Goal: Transaction & Acquisition: Purchase product/service

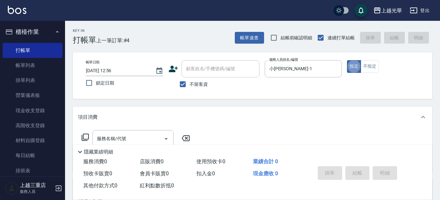
type button "true"
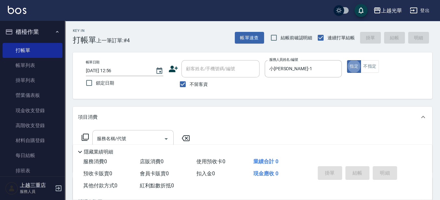
click at [128, 134] on input "服務名稱/代號" at bounding box center [128, 138] width 66 height 11
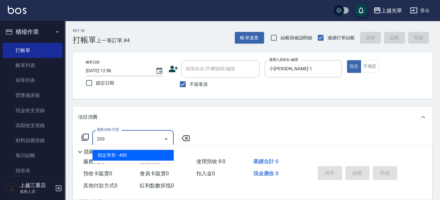
type input "指定單剪(203)"
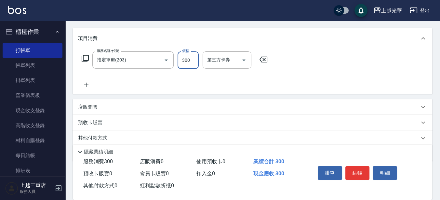
scroll to position [101, 0]
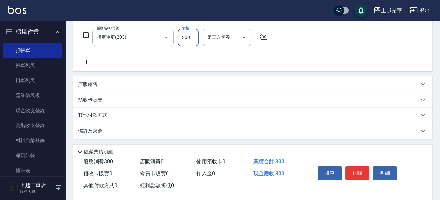
type input "300"
click at [93, 62] on div "服務名稱/代號 指定單剪(203) 服務名稱/代號 價格 300 價格 第三方卡券 第三方卡券" at bounding box center [174, 47] width 193 height 37
click at [93, 62] on icon at bounding box center [86, 62] width 16 height 8
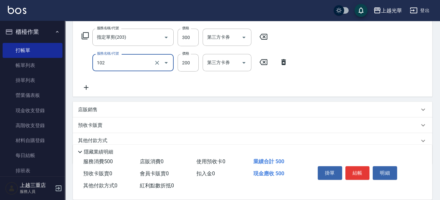
type input "指定洗髮(102)"
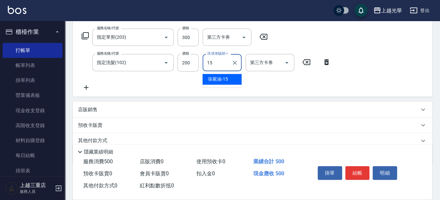
type input "[PERSON_NAME]-15"
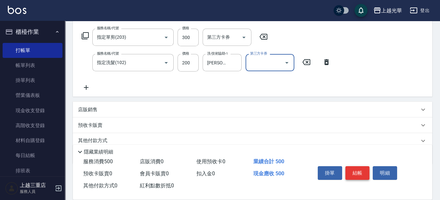
click at [355, 171] on button "結帳" at bounding box center [357, 173] width 24 height 14
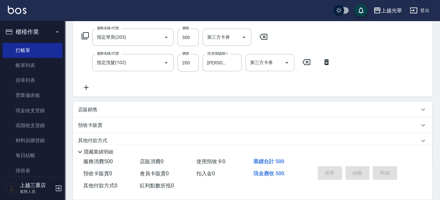
type input "[DATE] 13:33"
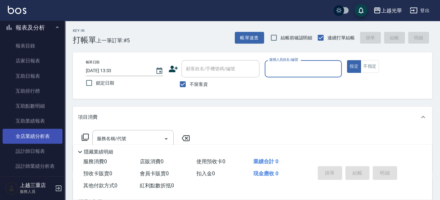
scroll to position [203, 0]
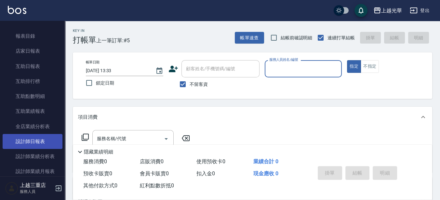
click at [46, 142] on link "設計師日報表" at bounding box center [33, 141] width 60 height 15
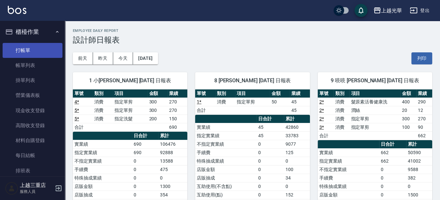
click at [19, 49] on link "打帳單" at bounding box center [33, 50] width 60 height 15
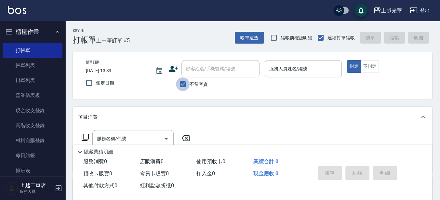
click at [187, 83] on input "不留客資" at bounding box center [183, 84] width 14 height 14
checkbox input "false"
click at [209, 65] on input "顧客姓名/手機號碼/編號" at bounding box center [215, 68] width 62 height 11
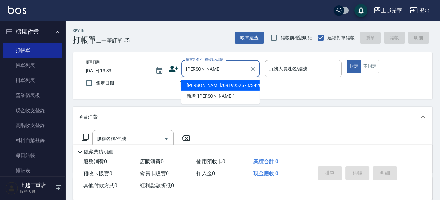
click at [193, 84] on li "[PERSON_NAME]/0919952573/3420" at bounding box center [220, 85] width 78 height 11
type input "[PERSON_NAME]/0919952573/3420"
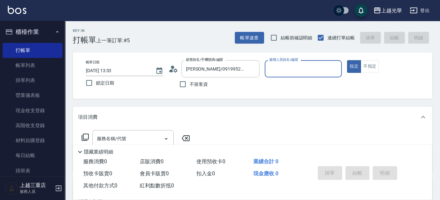
type input "小黑-3"
click at [88, 135] on icon at bounding box center [85, 137] width 8 height 8
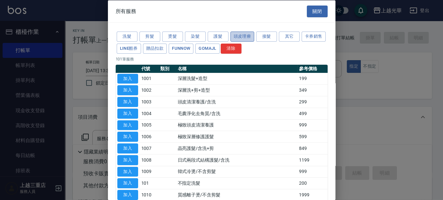
click at [242, 38] on button "頭皮理療" at bounding box center [242, 37] width 24 height 10
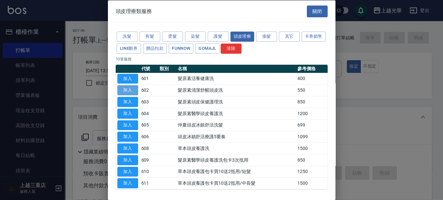
click at [135, 93] on button "加入" at bounding box center [127, 90] width 21 height 10
type input "髮原素清潔舒醒頭皮洗(602)"
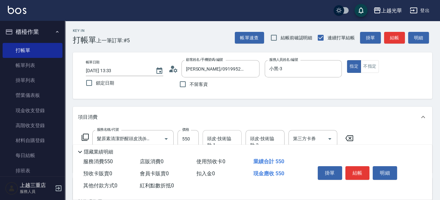
click at [213, 130] on div "頭皮-技術協助-1" at bounding box center [221, 138] width 39 height 17
type input "[PERSON_NAME]-15"
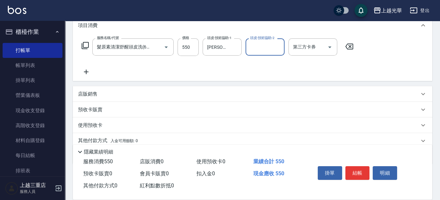
scroll to position [117, 0]
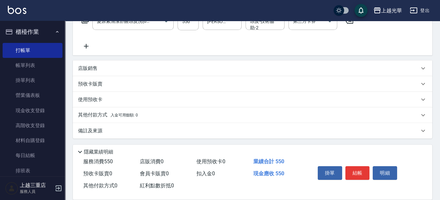
click at [88, 48] on icon at bounding box center [86, 46] width 16 height 8
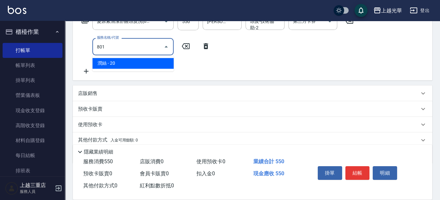
type input "潤絲(801)"
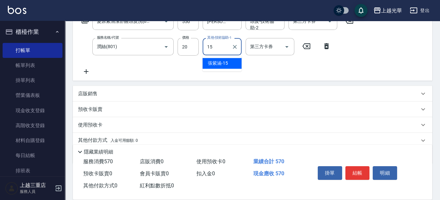
type input "[PERSON_NAME]-15"
click at [84, 68] on icon at bounding box center [86, 72] width 16 height 8
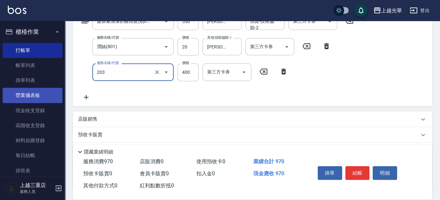
type input "指定單剪(203)"
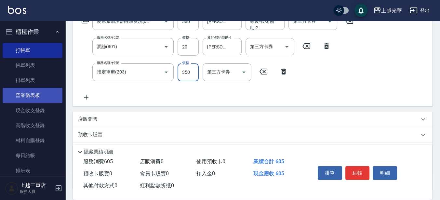
type input "350"
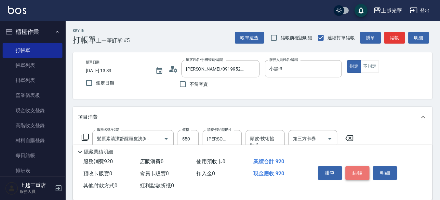
click at [363, 166] on button "結帳" at bounding box center [357, 173] width 24 height 14
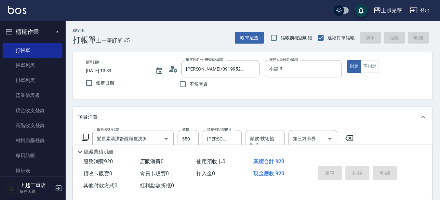
type input "[DATE] 13:56"
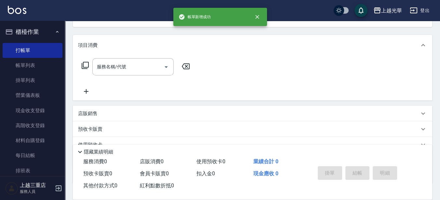
scroll to position [81, 0]
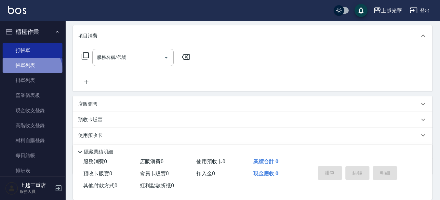
click at [31, 71] on link "帳單列表" at bounding box center [33, 65] width 60 height 15
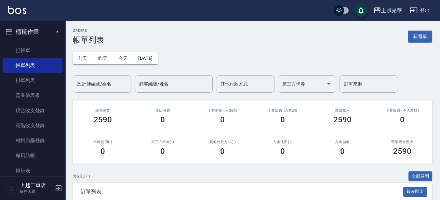
click at [98, 82] on input "設計師編號/姓名" at bounding box center [102, 83] width 53 height 11
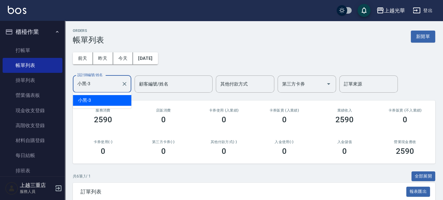
type input "小黑-3"
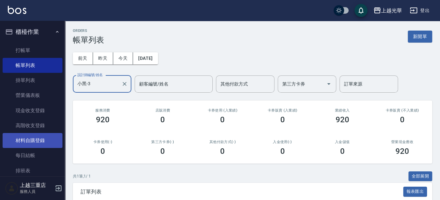
click at [37, 140] on link "材料自購登錄" at bounding box center [33, 140] width 60 height 15
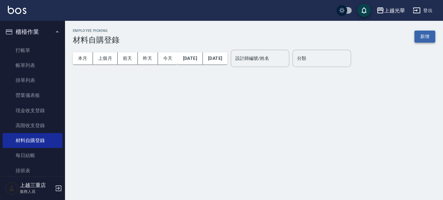
click at [423, 34] on button "新增" at bounding box center [424, 37] width 21 height 12
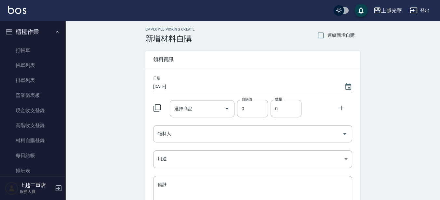
click at [160, 108] on icon at bounding box center [156, 107] width 7 height 7
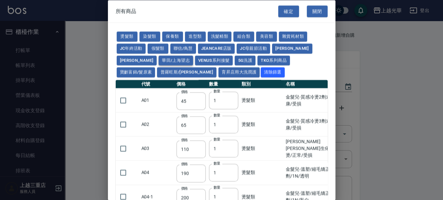
click at [159, 63] on button "華田/上海望志" at bounding box center [176, 60] width 34 height 10
type input "105"
type input "450"
type input "406"
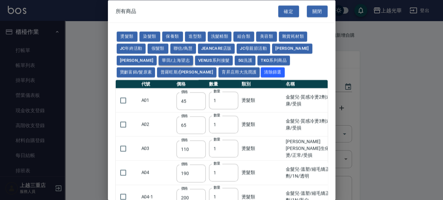
type input "616"
type input "3220"
type input "500"
type input "525"
type input "40"
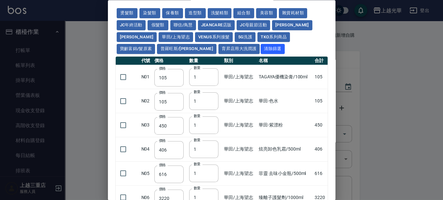
scroll to position [21, 0]
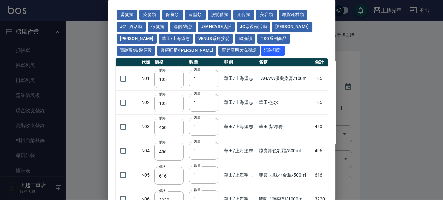
click at [420, 87] on div at bounding box center [221, 100] width 443 height 200
click at [419, 90] on div at bounding box center [221, 100] width 443 height 200
click at [73, 59] on div at bounding box center [221, 100] width 443 height 200
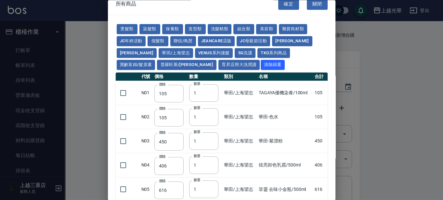
scroll to position [0, 0]
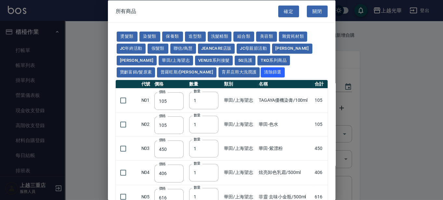
click at [309, 17] on div "確定 關閉" at bounding box center [306, 11] width 57 height 22
click at [309, 15] on button "關閉" at bounding box center [317, 11] width 21 height 12
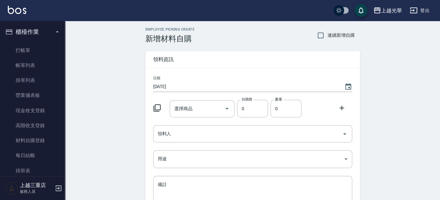
click at [158, 107] on icon at bounding box center [157, 108] width 8 height 8
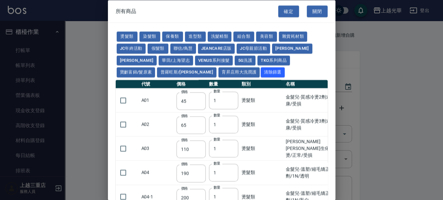
click at [158, 107] on td "A01" at bounding box center [157, 100] width 35 height 24
click at [257, 60] on button "TKO系列商品" at bounding box center [273, 60] width 32 height 10
type input "407"
type input "420"
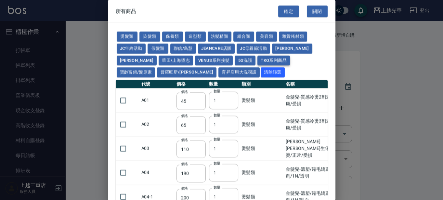
type input "1300"
type input "50"
type input "500"
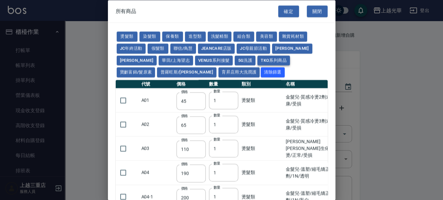
type input "500"
type input "200"
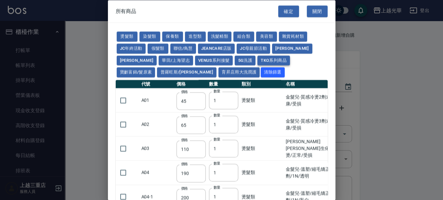
type input "200"
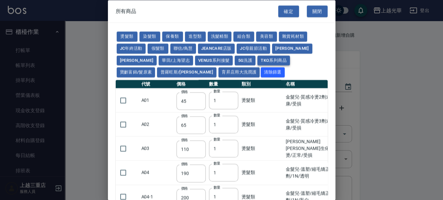
type input "200"
type input "420"
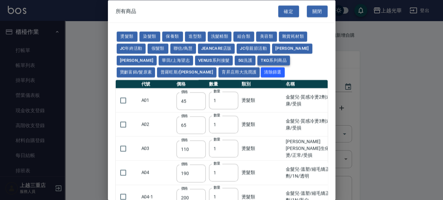
type input "420"
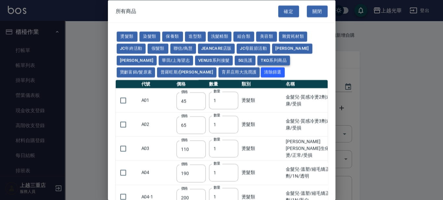
type input "420"
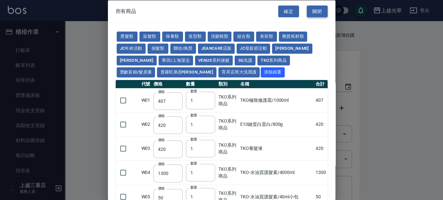
click at [318, 7] on button "關閉" at bounding box center [317, 11] width 21 height 12
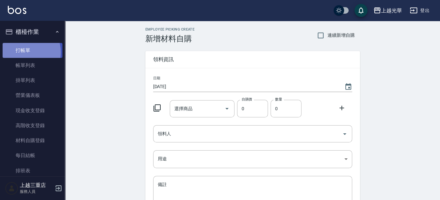
click at [22, 52] on link "打帳單" at bounding box center [33, 50] width 60 height 15
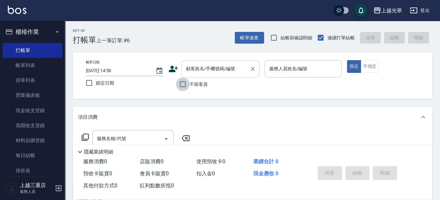
drag, startPoint x: 182, startPoint y: 84, endPoint x: 257, endPoint y: 74, distance: 75.7
click at [182, 84] on input "不留客資" at bounding box center [183, 84] width 14 height 14
checkbox input "true"
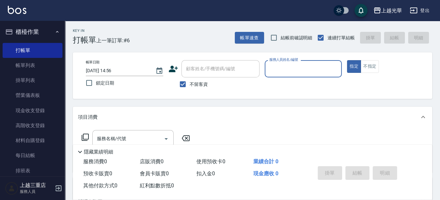
click at [282, 71] on input "服務人員姓名/編號" at bounding box center [302, 68] width 71 height 11
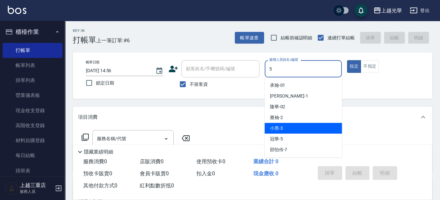
type input "冠華-5"
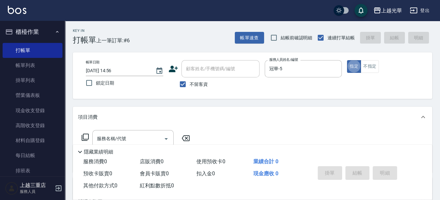
type button "true"
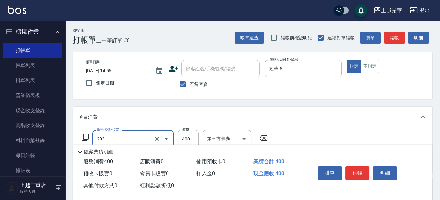
type input "指定單剪(203)"
type input "200"
click at [396, 38] on button "結帳" at bounding box center [394, 38] width 21 height 12
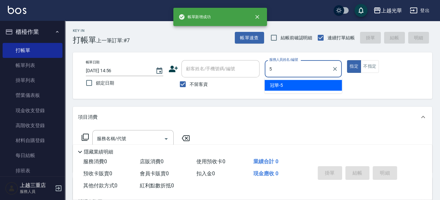
type input "冠華-5"
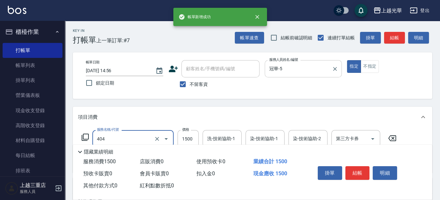
type input "設計染髮(404)"
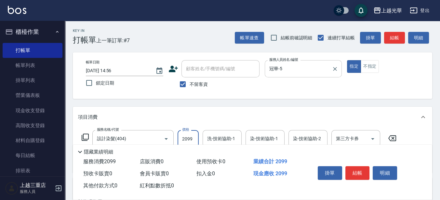
type input "2099"
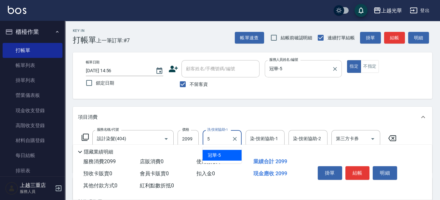
type input "冠華-5"
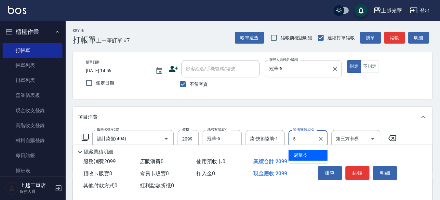
type input "冠華-5"
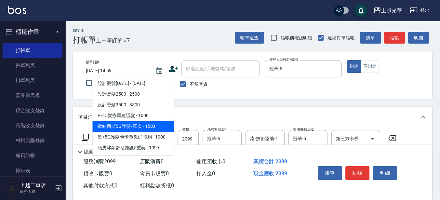
click at [128, 129] on span "歐納西斯5G護髮/單次 - 1500" at bounding box center [132, 126] width 81 height 11
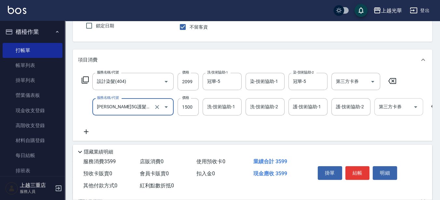
scroll to position [59, 0]
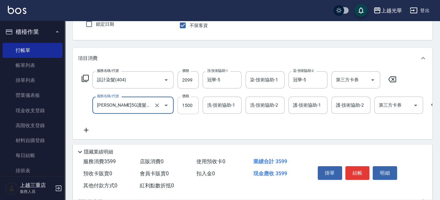
type input "[PERSON_NAME]5G護髮/單次(514)"
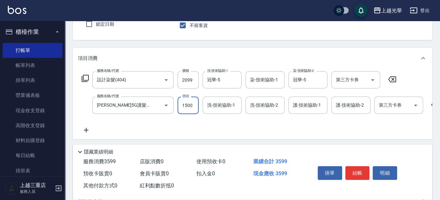
click at [190, 103] on input "1500" at bounding box center [187, 106] width 21 height 18
type input "1000"
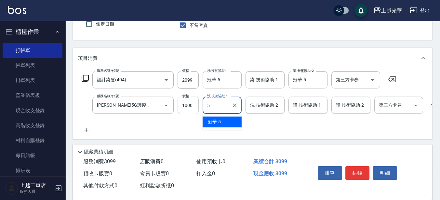
type input "冠華-5"
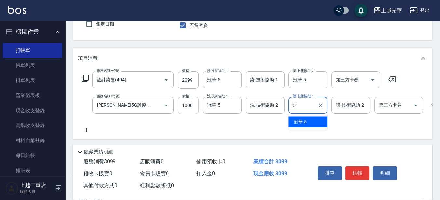
type input "冠華-5"
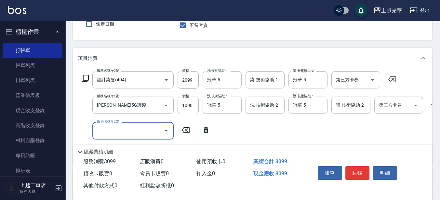
scroll to position [0, 0]
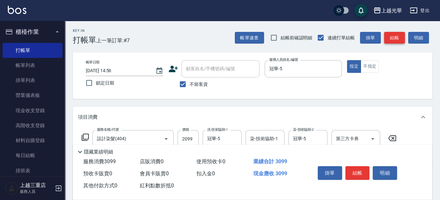
click at [396, 36] on button "結帳" at bounding box center [394, 38] width 21 height 12
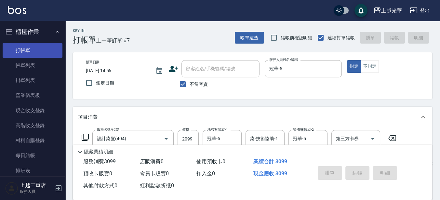
type input "[DATE] 14:57"
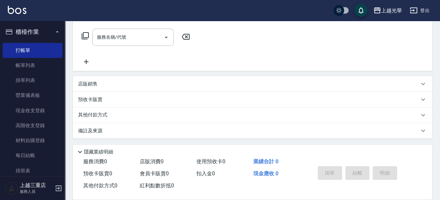
scroll to position [43, 0]
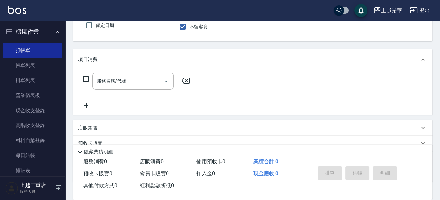
drag, startPoint x: 250, startPoint y: 81, endPoint x: 257, endPoint y: 12, distance: 69.6
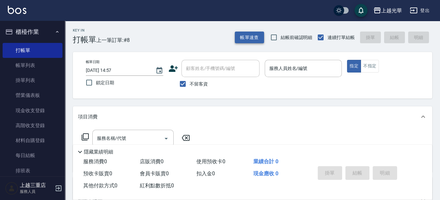
scroll to position [0, 0]
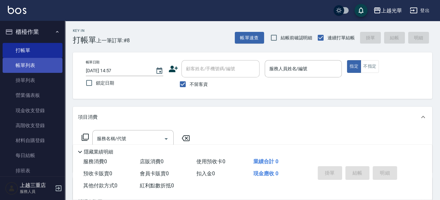
click at [21, 63] on link "帳單列表" at bounding box center [33, 65] width 60 height 15
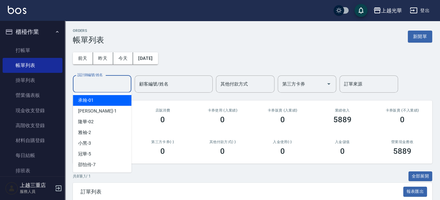
click at [100, 85] on input "設計師編號/姓名" at bounding box center [102, 83] width 53 height 11
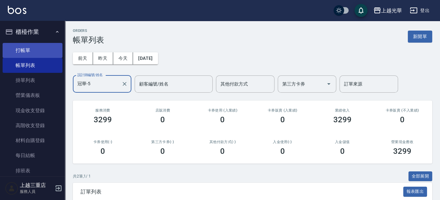
type input "冠華-5"
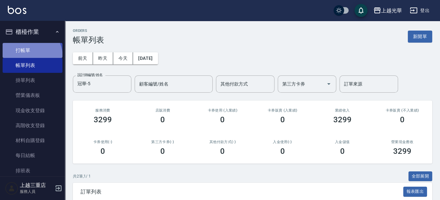
click at [28, 57] on link "打帳單" at bounding box center [33, 50] width 60 height 15
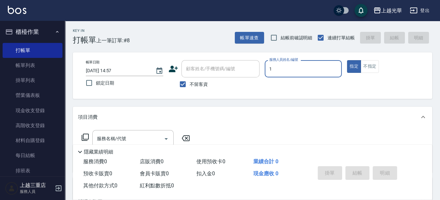
type input "1"
type button "true"
type input "小[PERSON_NAME]-1"
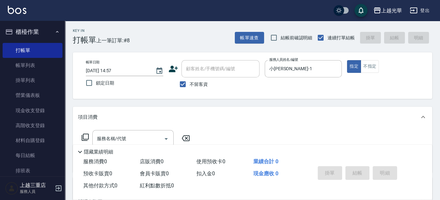
click at [85, 135] on icon at bounding box center [85, 137] width 8 height 8
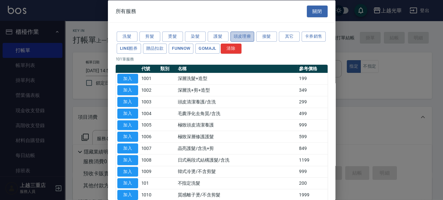
click at [237, 38] on button "頭皮理療" at bounding box center [242, 37] width 24 height 10
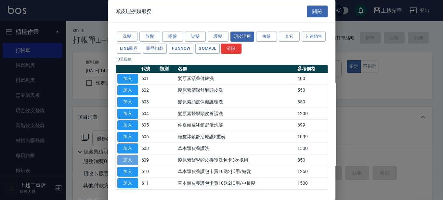
click at [132, 155] on button "加入" at bounding box center [127, 160] width 21 height 10
type input "髮原素醫學頭皮養護洗包卡3次抵用(609)"
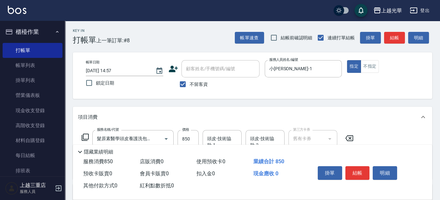
click at [84, 139] on icon at bounding box center [85, 137] width 7 height 7
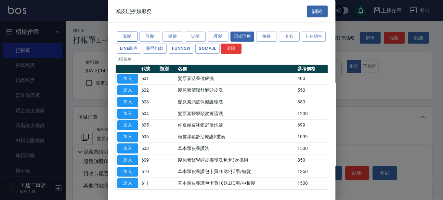
click at [133, 38] on button "洗髮" at bounding box center [127, 37] width 21 height 10
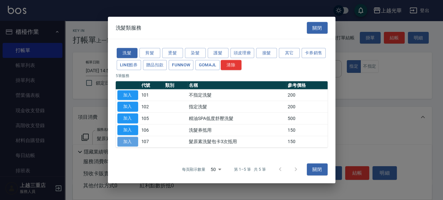
click at [133, 140] on button "加入" at bounding box center [127, 141] width 21 height 10
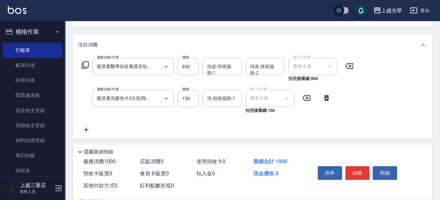
scroll to position [81, 0]
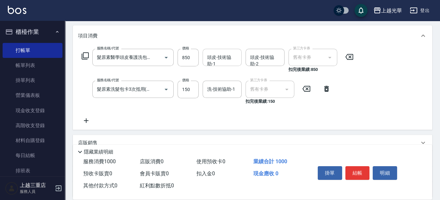
click at [218, 62] on input "頭皮-技術協助-1" at bounding box center [221, 57] width 33 height 11
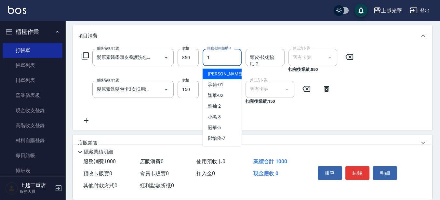
type input "小[PERSON_NAME]-1"
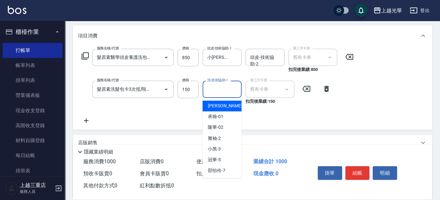
click at [218, 85] on div "洗-技術協助-1 洗-技術協助-1" at bounding box center [221, 89] width 39 height 17
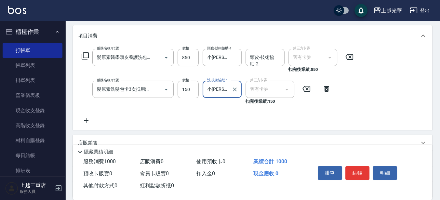
type input "小[PERSON_NAME]-1"
click at [88, 119] on icon at bounding box center [86, 121] width 16 height 8
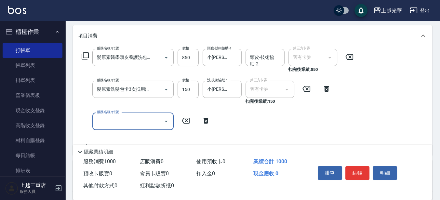
scroll to position [0, 0]
type input "指定單剪(203)"
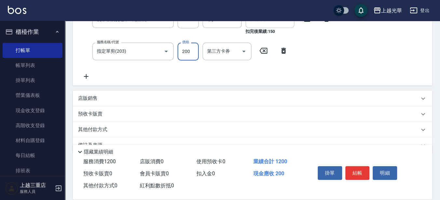
scroll to position [162, 0]
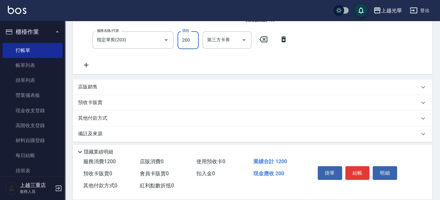
type input "200"
click at [105, 102] on div "預收卡販賣" at bounding box center [248, 102] width 341 height 7
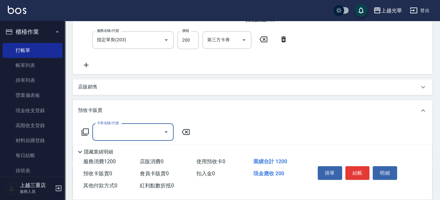
scroll to position [0, 0]
click at [87, 127] on div "卡券名稱/代號 卡券名稱/代號" at bounding box center [136, 131] width 116 height 17
click at [85, 132] on icon at bounding box center [85, 132] width 8 height 8
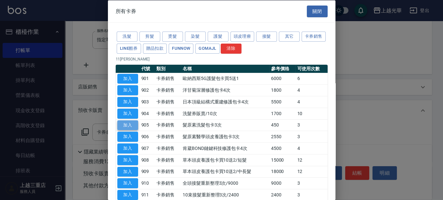
click at [131, 121] on button "加入" at bounding box center [127, 125] width 21 height 10
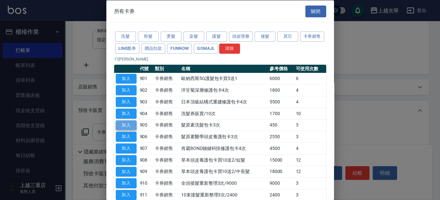
type input "髮原素洗髮包卡3次(905)"
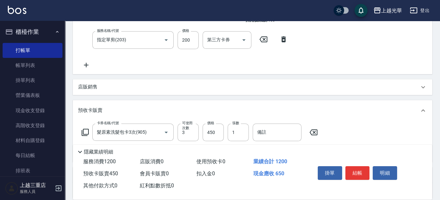
click at [87, 132] on icon at bounding box center [85, 132] width 8 height 8
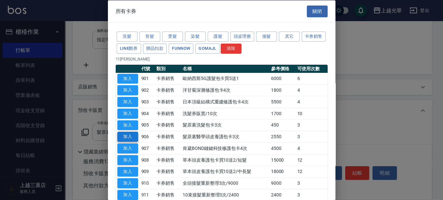
click at [127, 134] on button "加入" at bounding box center [127, 137] width 21 height 10
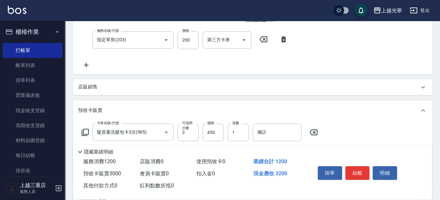
scroll to position [203, 0]
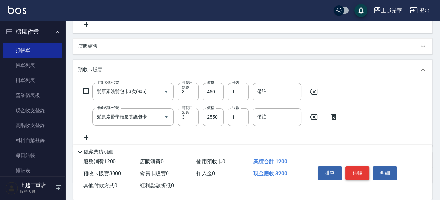
click at [351, 168] on button "結帳" at bounding box center [357, 173] width 24 height 14
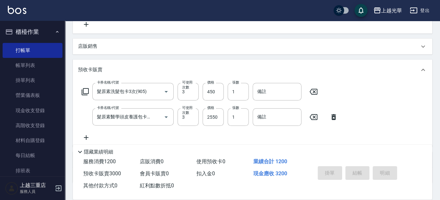
type input "[DATE] 14:58"
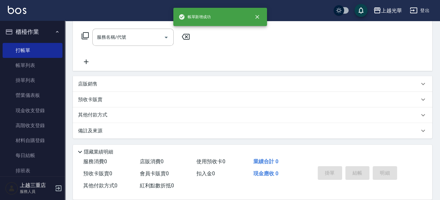
scroll to position [0, 0]
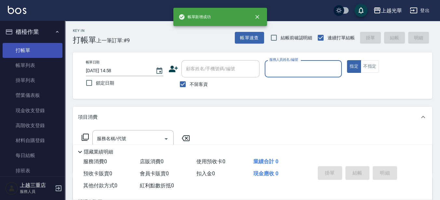
click at [29, 57] on link "打帳單" at bounding box center [33, 50] width 60 height 15
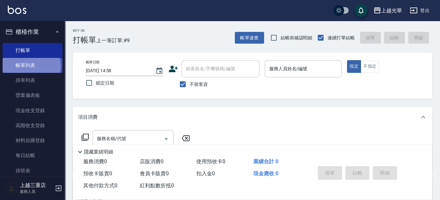
click at [29, 66] on link "帳單列表" at bounding box center [33, 65] width 60 height 15
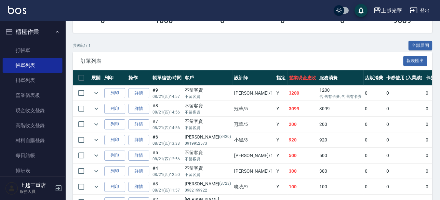
scroll to position [186, 0]
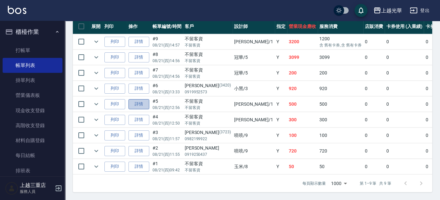
click at [140, 99] on link "詳情" at bounding box center [138, 104] width 21 height 10
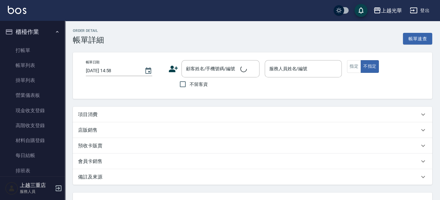
type input "[DATE] 12:56"
checkbox input "true"
type input "小[PERSON_NAME]-1"
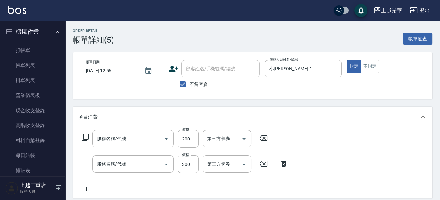
type input "指定洗髮(102)"
type input "指定單剪(203)"
click at [234, 139] on icon "Clear" at bounding box center [235, 139] width 4 height 4
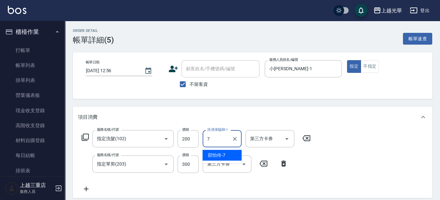
type input "[PERSON_NAME]-7"
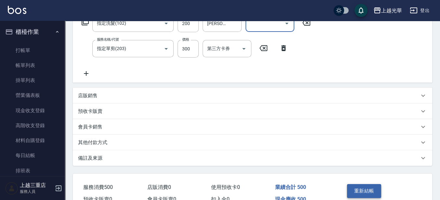
scroll to position [110, 0]
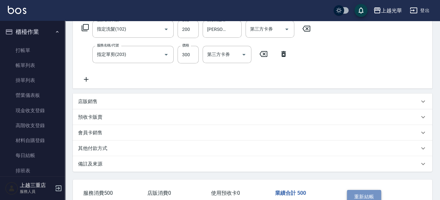
click at [368, 194] on button "重新結帳" at bounding box center [364, 197] width 34 height 14
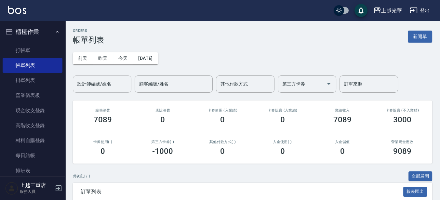
click at [105, 87] on input "設計師編號/姓名" at bounding box center [102, 83] width 53 height 11
click at [426, 34] on button "新開單" at bounding box center [420, 37] width 24 height 12
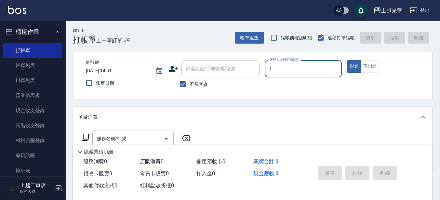
type input "小[PERSON_NAME]-1"
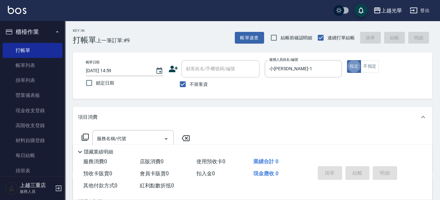
type button "true"
click at [144, 133] on input "服務名稱/代號" at bounding box center [128, 138] width 66 height 11
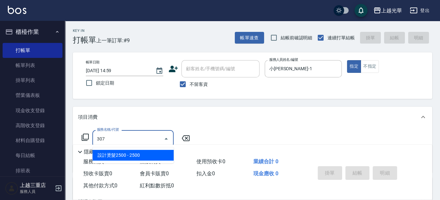
type input "設計燙髮2500(307)"
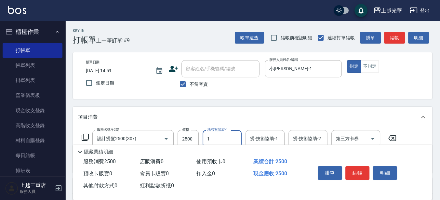
type input "小[PERSON_NAME]-1"
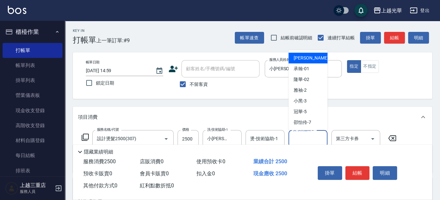
click at [302, 137] on input "燙-技術協助-2" at bounding box center [307, 138] width 33 height 11
type input "小[PERSON_NAME]-1"
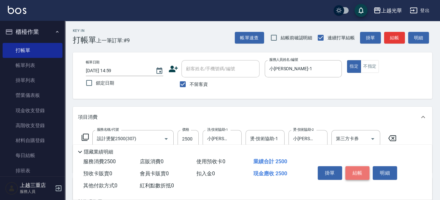
click at [351, 172] on button "結帳" at bounding box center [357, 173] width 24 height 14
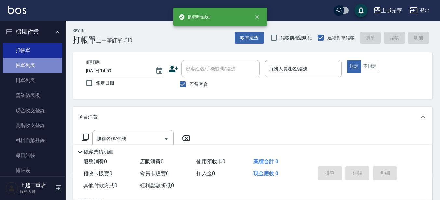
click at [40, 70] on link "帳單列表" at bounding box center [33, 65] width 60 height 15
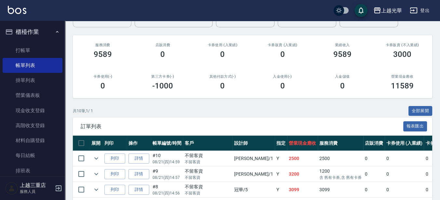
scroll to position [39, 0]
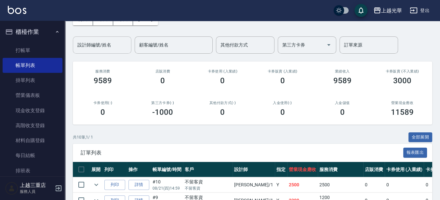
click at [102, 48] on input "設計師編號/姓名" at bounding box center [102, 44] width 53 height 11
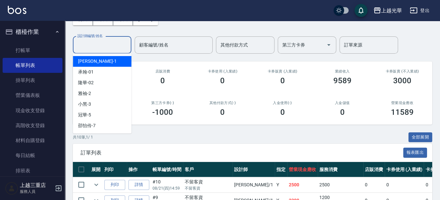
click at [104, 61] on div "小[PERSON_NAME] -1" at bounding box center [102, 61] width 58 height 11
type input "小[PERSON_NAME]-1"
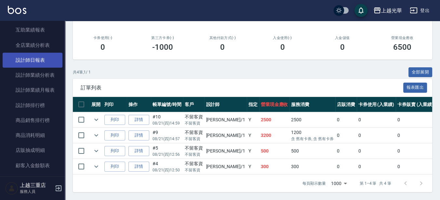
scroll to position [244, 0]
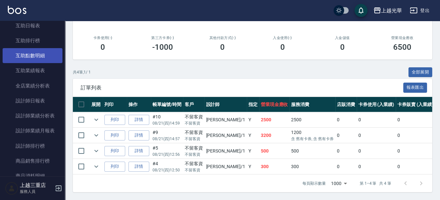
click at [44, 61] on link "互助點數明細" at bounding box center [33, 55] width 60 height 15
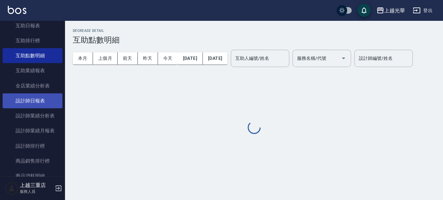
click at [36, 96] on link "設計師日報表" at bounding box center [33, 100] width 60 height 15
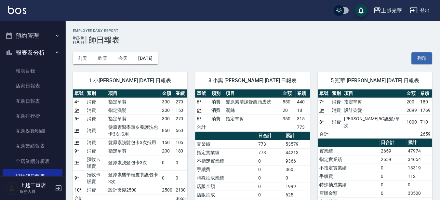
scroll to position [166, 0]
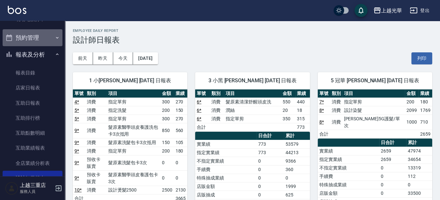
click at [39, 38] on button "預約管理" at bounding box center [33, 37] width 60 height 17
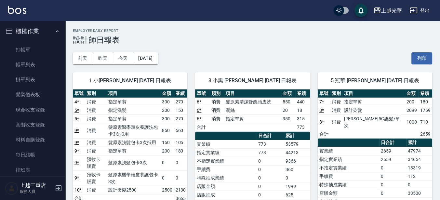
scroll to position [0, 0]
click at [44, 46] on link "打帳單" at bounding box center [33, 50] width 60 height 15
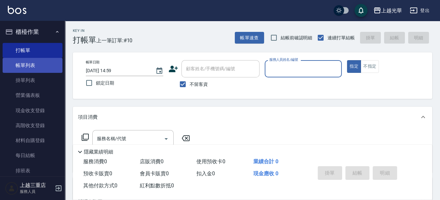
click at [39, 61] on link "帳單列表" at bounding box center [33, 65] width 60 height 15
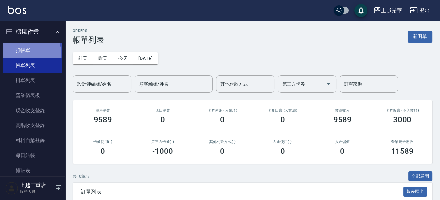
click at [24, 54] on link "打帳單" at bounding box center [33, 50] width 60 height 15
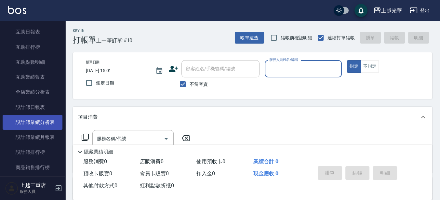
scroll to position [298, 0]
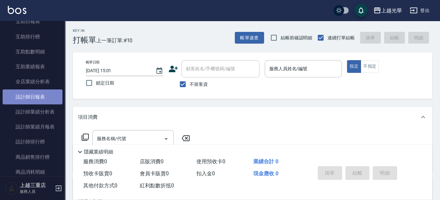
click at [51, 102] on link "設計師日報表" at bounding box center [33, 96] width 60 height 15
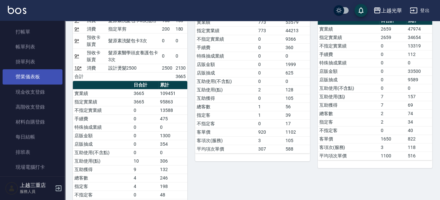
scroll to position [41, 0]
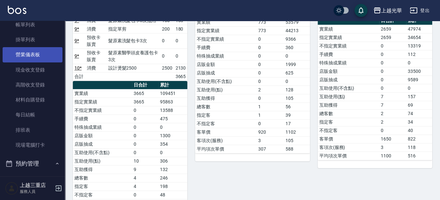
click at [35, 48] on link "營業儀表板" at bounding box center [33, 54] width 60 height 15
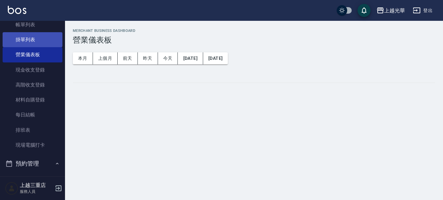
click at [41, 42] on link "掛單列表" at bounding box center [33, 39] width 60 height 15
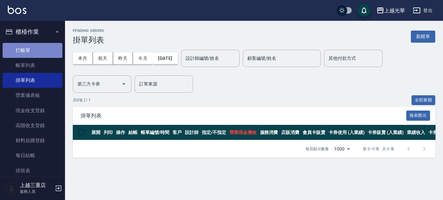
click at [38, 45] on link "打帳單" at bounding box center [33, 50] width 60 height 15
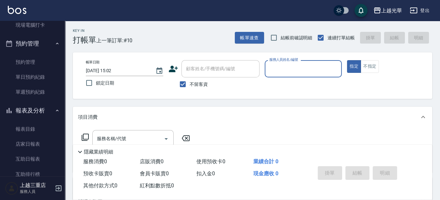
scroll to position [162, 0]
